Goal: Task Accomplishment & Management: Complete application form

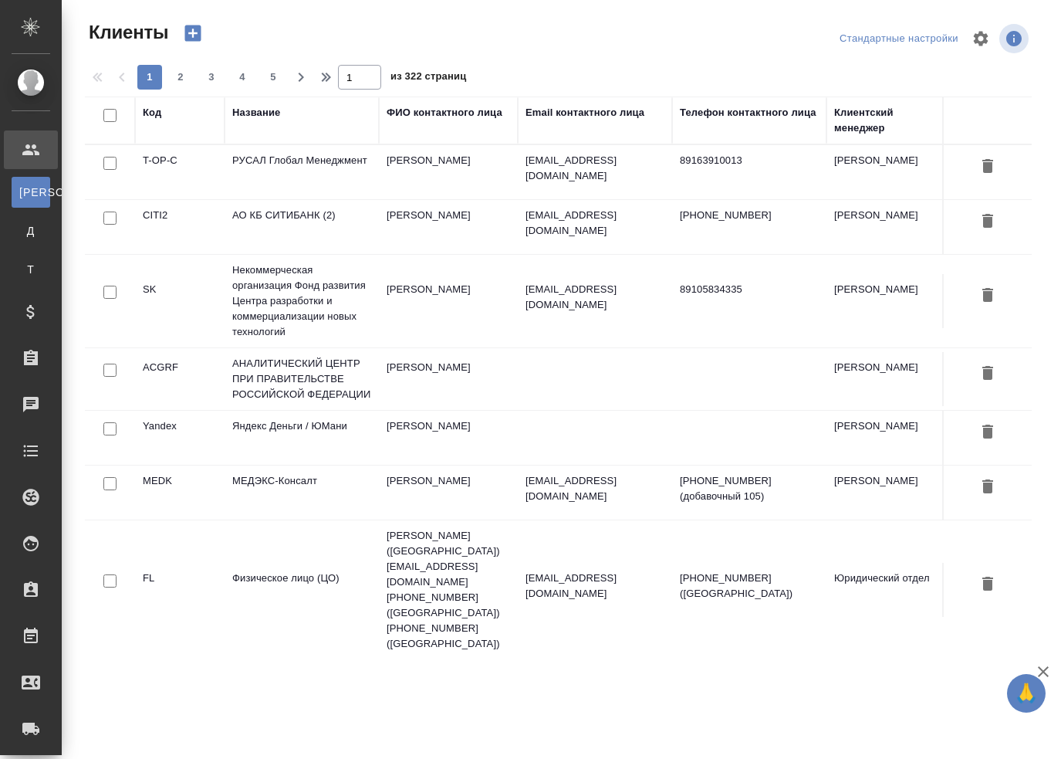
select select "RU"
click at [763, 22] on div "Стандартные настройки" at bounding box center [878, 38] width 307 height 37
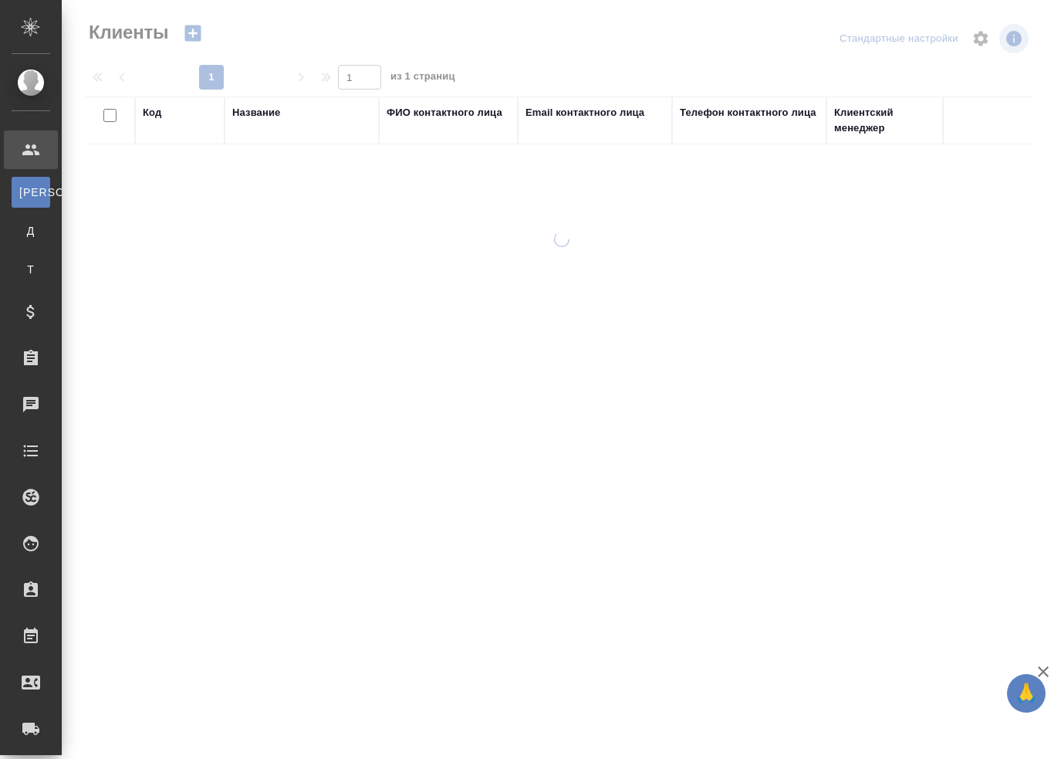
select select "RU"
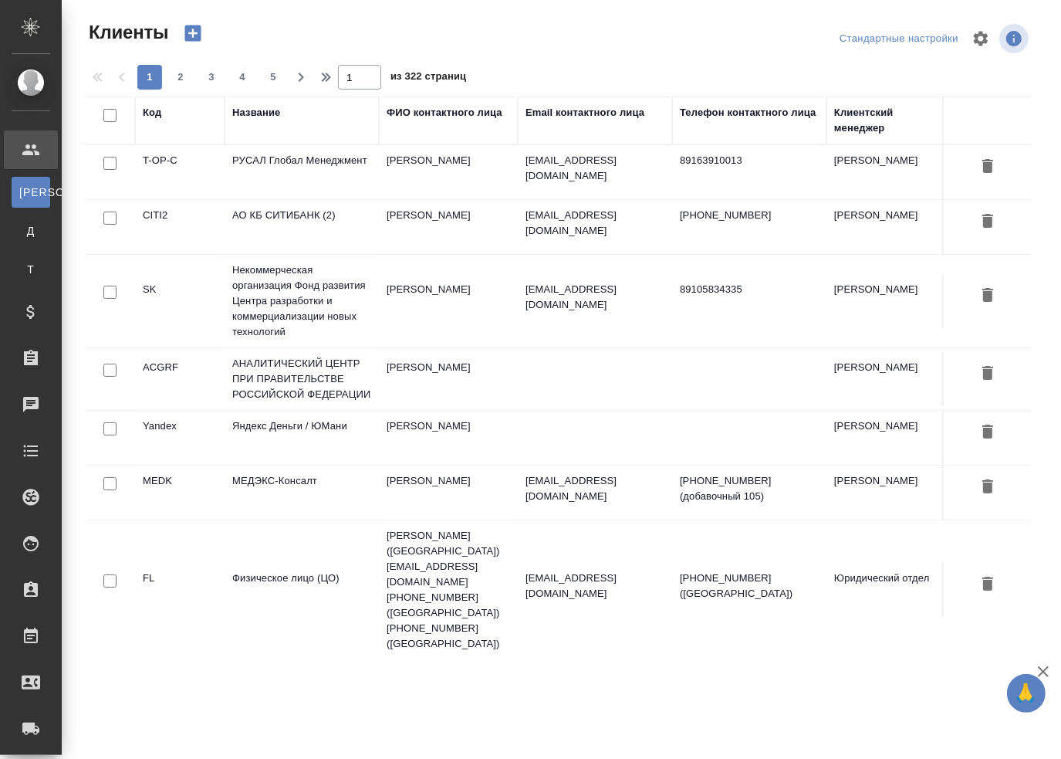
click at [672, 22] on div at bounding box center [563, 38] width 319 height 37
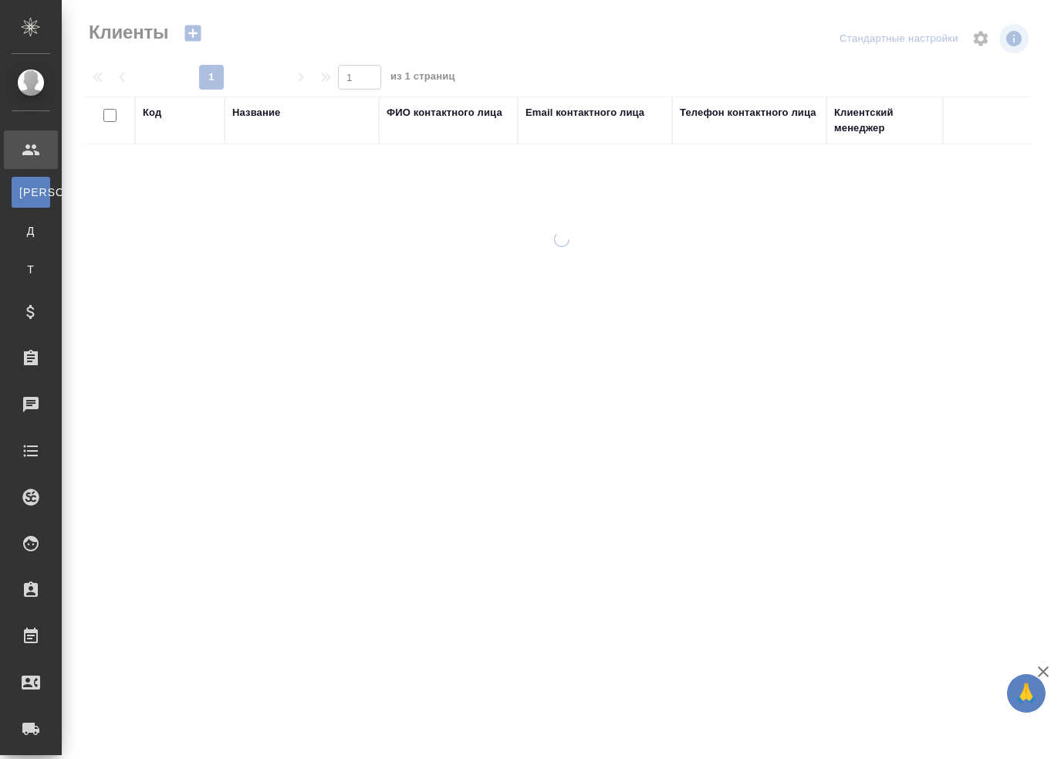
select select "RU"
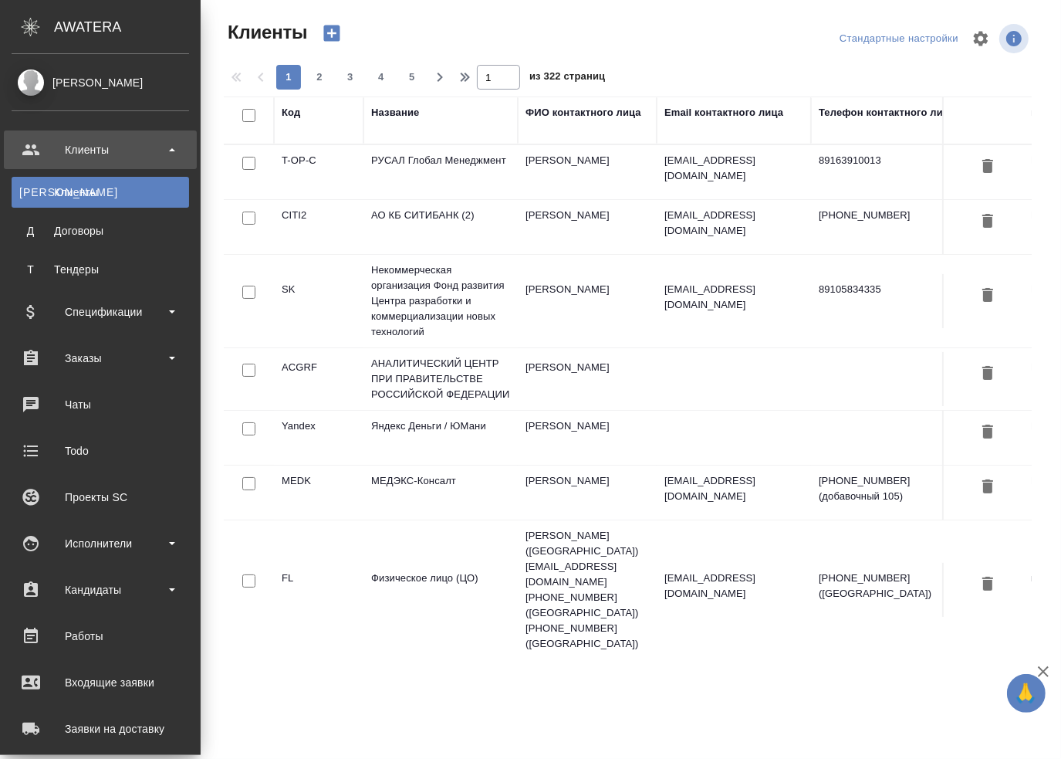
scroll to position [247, 0]
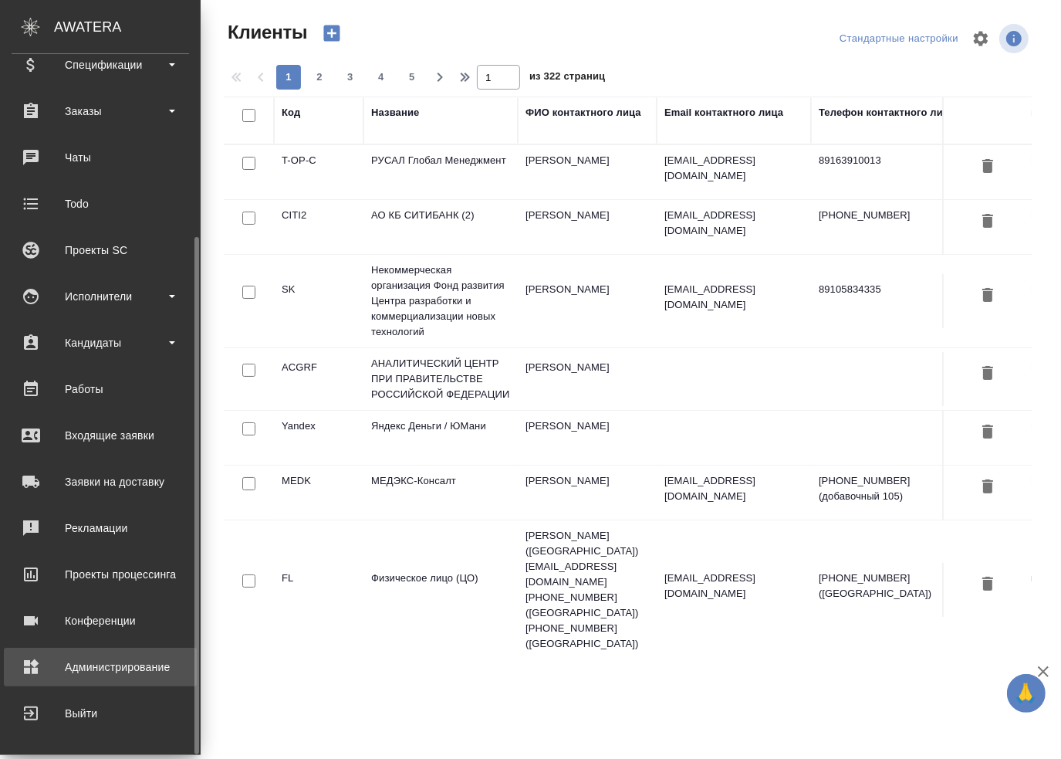
click at [104, 669] on div "Администрирование" at bounding box center [100, 666] width 177 height 23
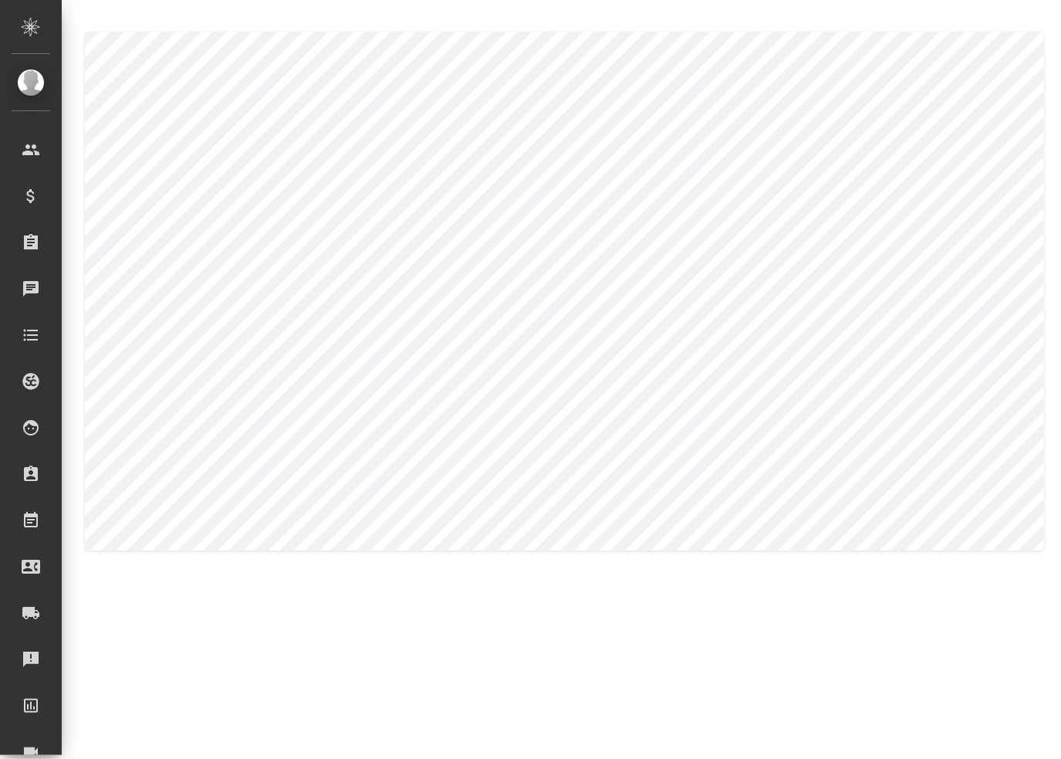
type textarea "[PERSON_NAME]"
type textarea "Zaborova"
type input "[PERSON_NAME]"
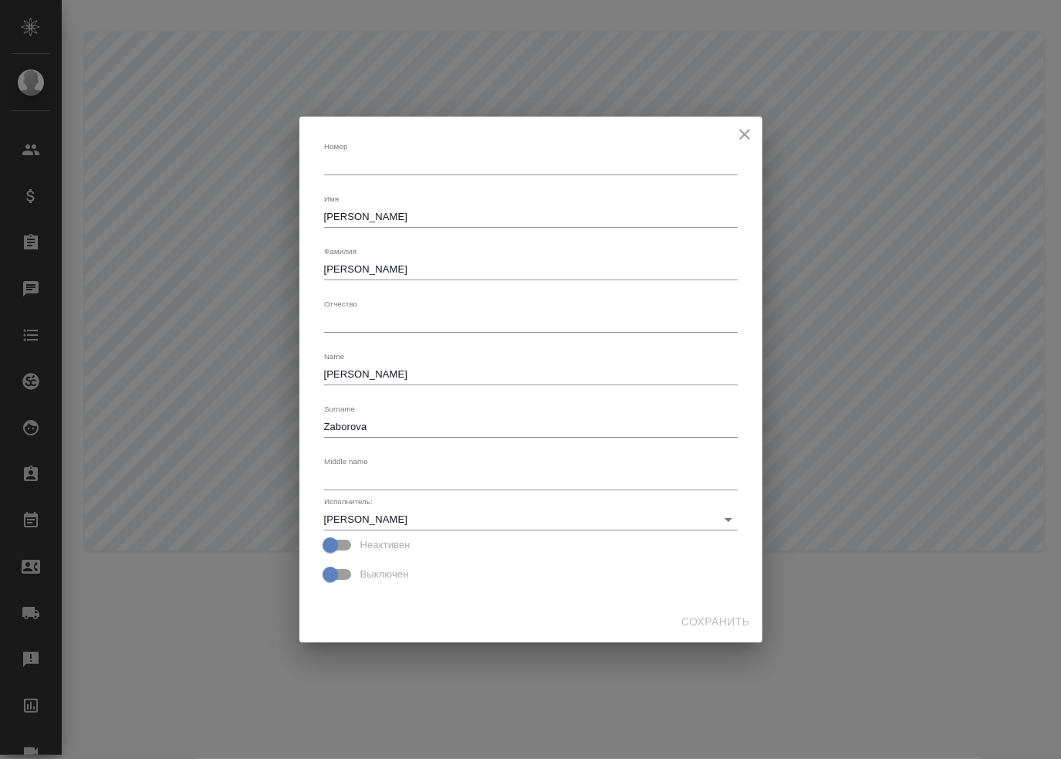
click at [398, 422] on textarea "Zaborova" at bounding box center [531, 427] width 414 height 12
drag, startPoint x: 407, startPoint y: 376, endPoint x: 407, endPoint y: 367, distance: 9.3
click at [407, 376] on textarea "[PERSON_NAME]" at bounding box center [531, 374] width 414 height 12
click at [409, 265] on textarea "[PERSON_NAME]" at bounding box center [531, 269] width 414 height 12
click at [422, 216] on textarea "Александра" at bounding box center [531, 217] width 414 height 12
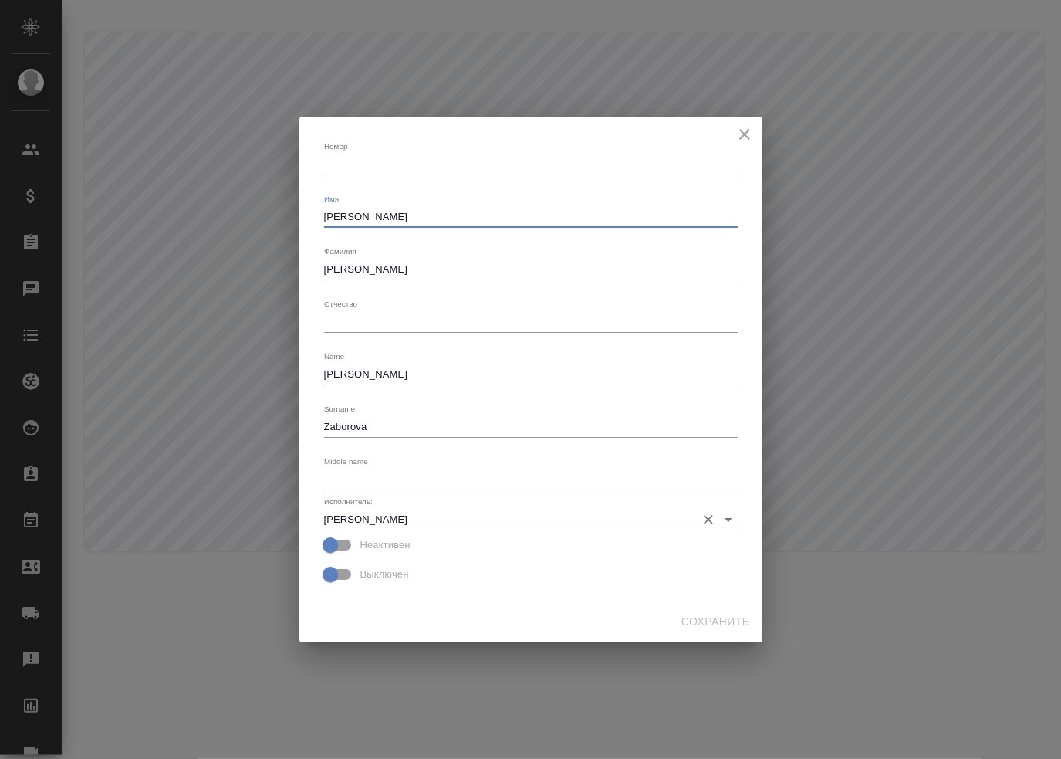
click at [451, 512] on input "Заборова Александра" at bounding box center [506, 519] width 364 height 21
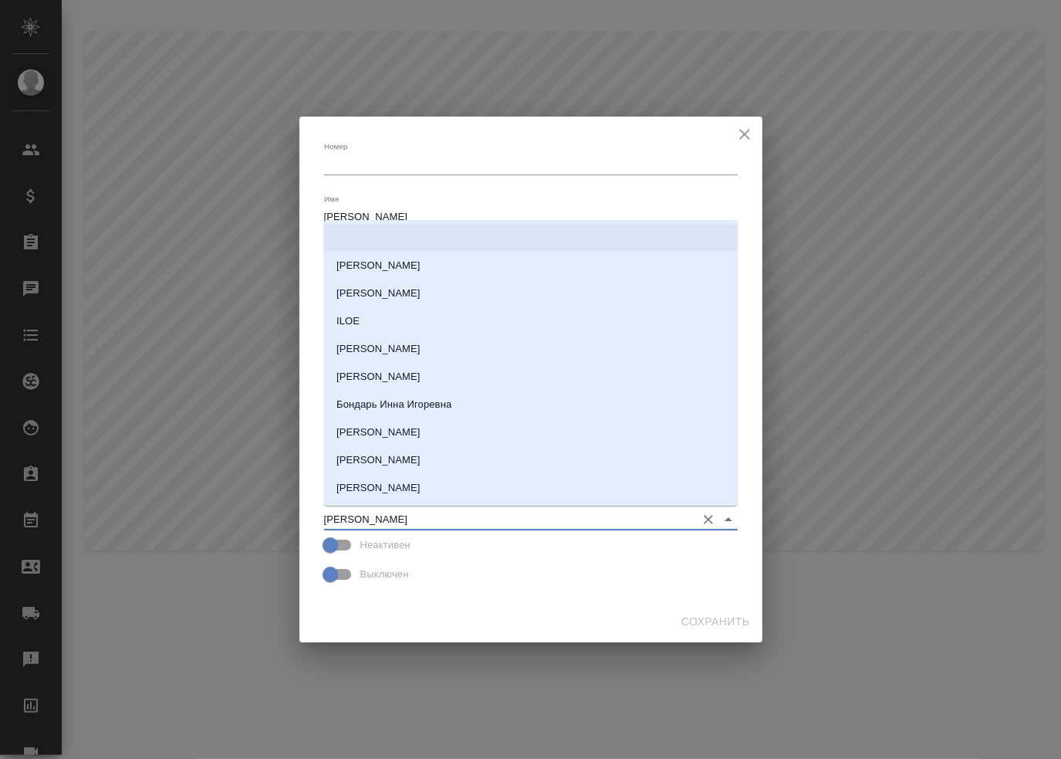
click at [743, 136] on icon "close" at bounding box center [744, 134] width 11 height 11
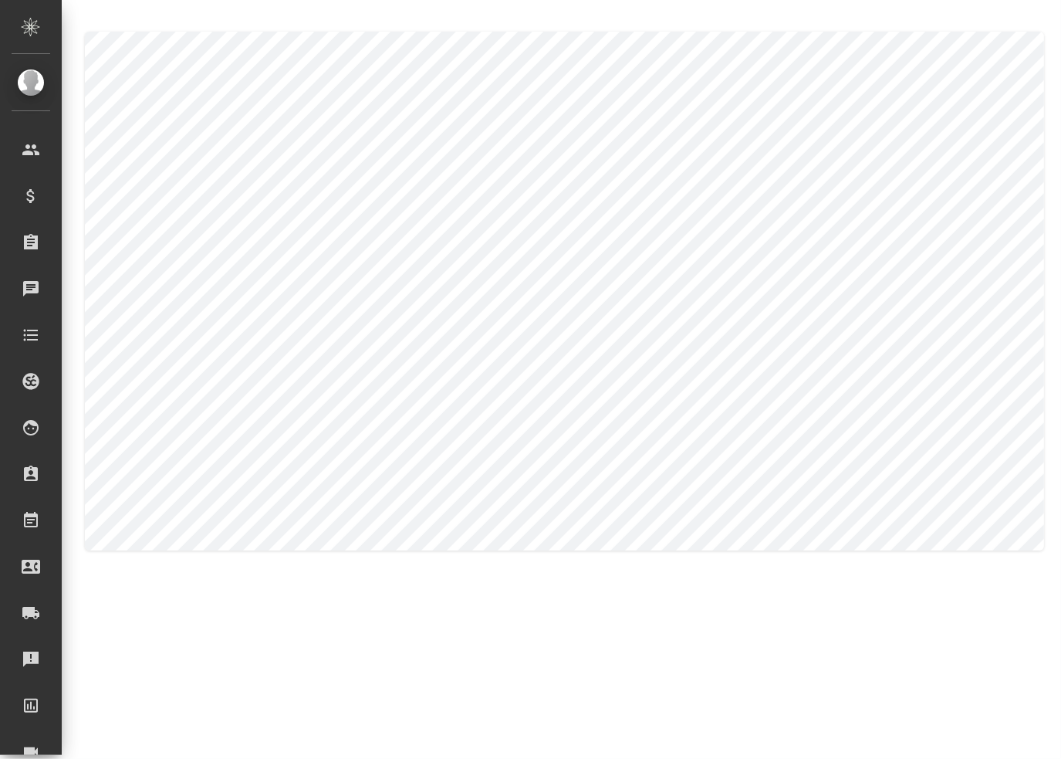
type textarea "Александра"
type textarea "Заборова"
type textarea "Aleksandra"
type textarea "Zaborova"
type input "Заборова Александра"
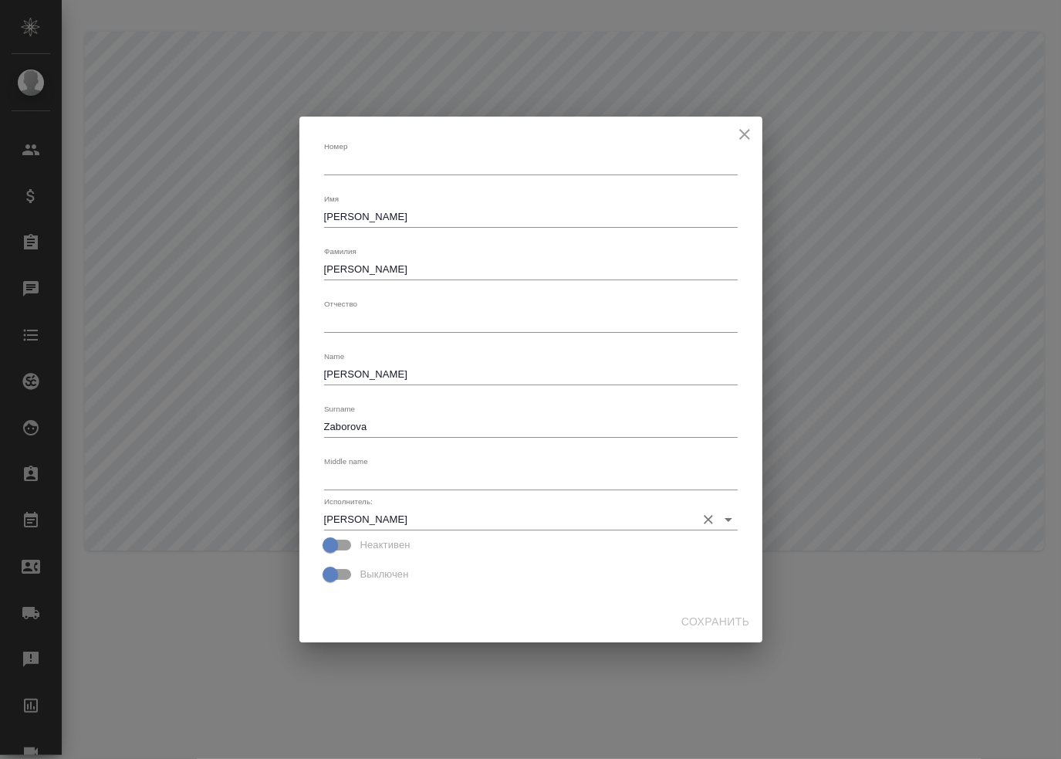
click at [496, 519] on input "Заборова Александра" at bounding box center [506, 519] width 364 height 21
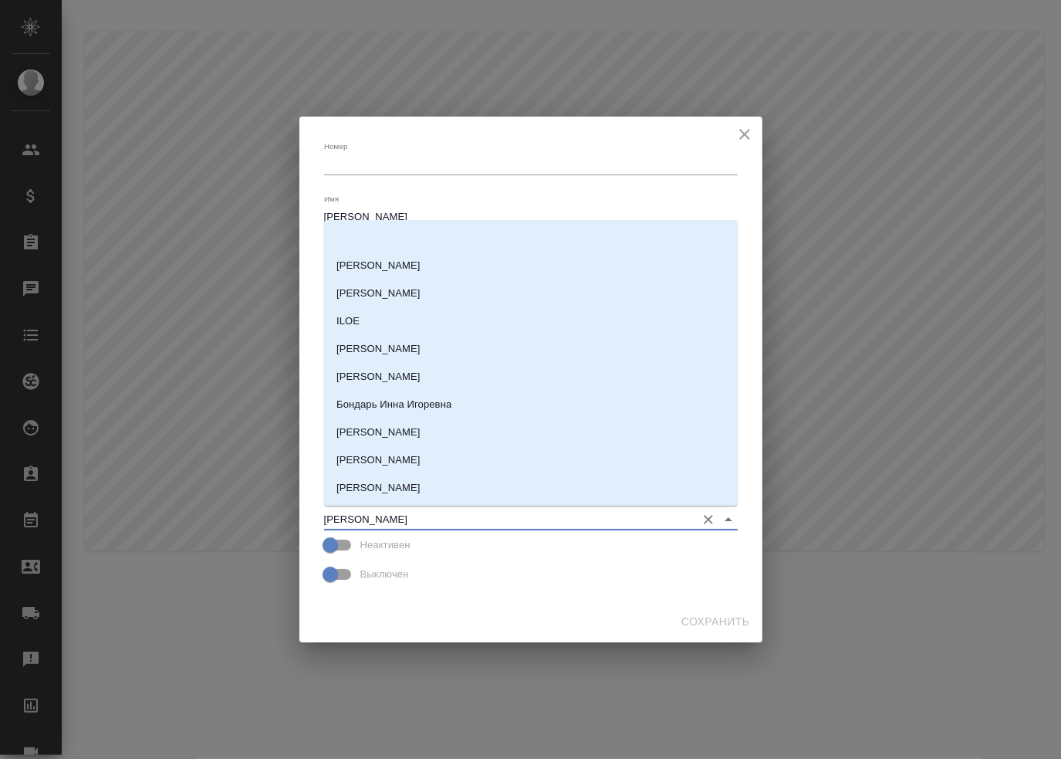
click at [496, 519] on input "Заборова Александра" at bounding box center [506, 519] width 364 height 21
click at [613, 157] on div "x" at bounding box center [531, 165] width 414 height 22
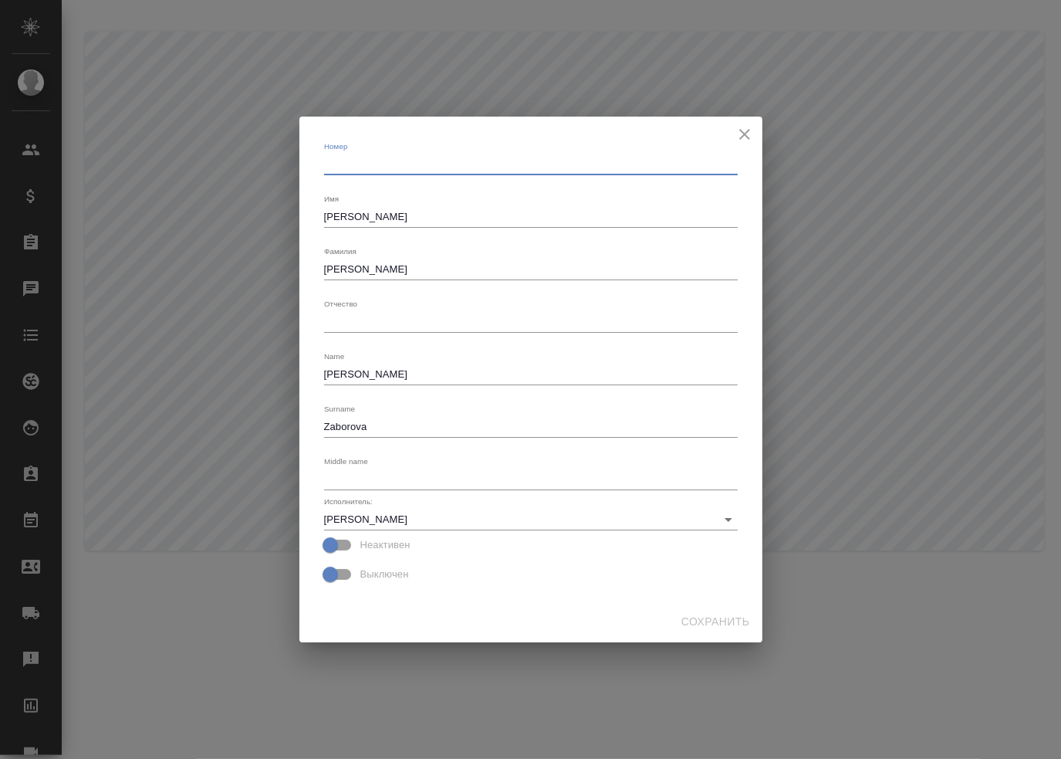
click at [548, 211] on textarea "Александра" at bounding box center [531, 217] width 414 height 12
click at [495, 265] on textarea "Заборова" at bounding box center [531, 269] width 414 height 12
click at [424, 376] on textarea "Aleksandra" at bounding box center [531, 374] width 414 height 12
click at [414, 422] on textarea "Zaborova" at bounding box center [531, 427] width 414 height 12
click at [414, 481] on textarea "Номер" at bounding box center [531, 479] width 414 height 12
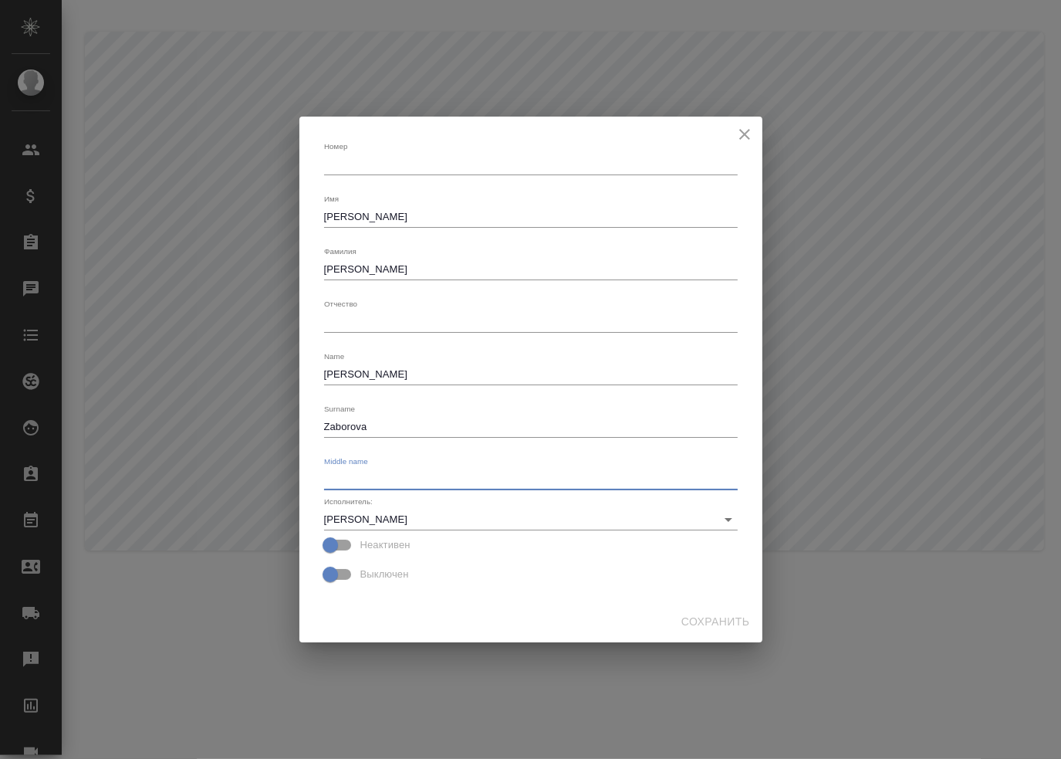
click at [749, 137] on icon "close" at bounding box center [744, 134] width 19 height 19
